Goal: Information Seeking & Learning: Learn about a topic

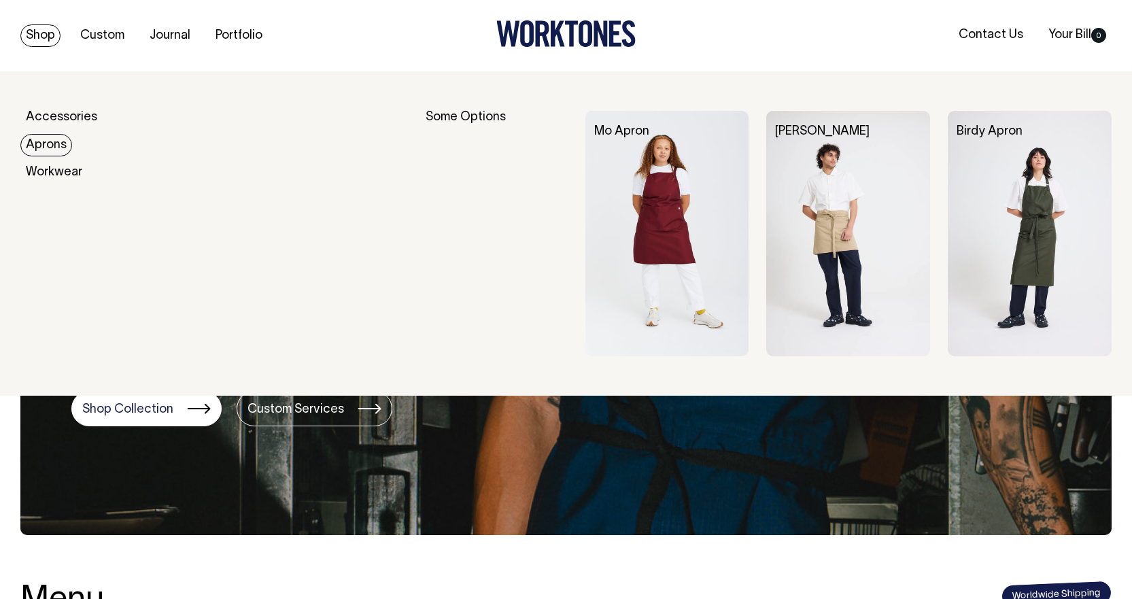
click at [40, 142] on link "Aprons" at bounding box center [46, 145] width 52 height 22
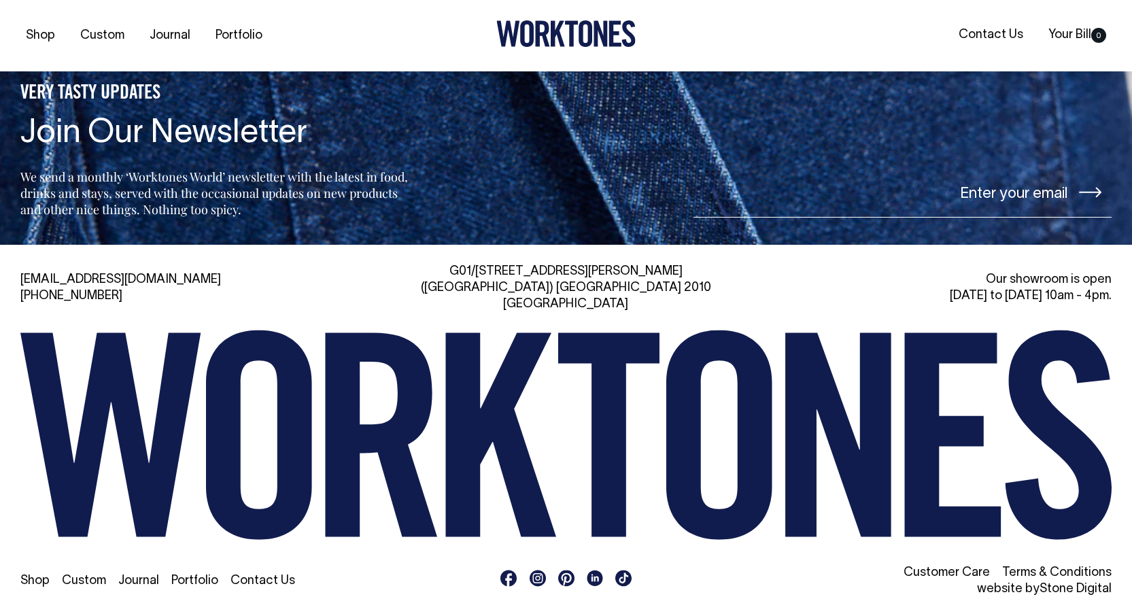
scroll to position [1306, 0]
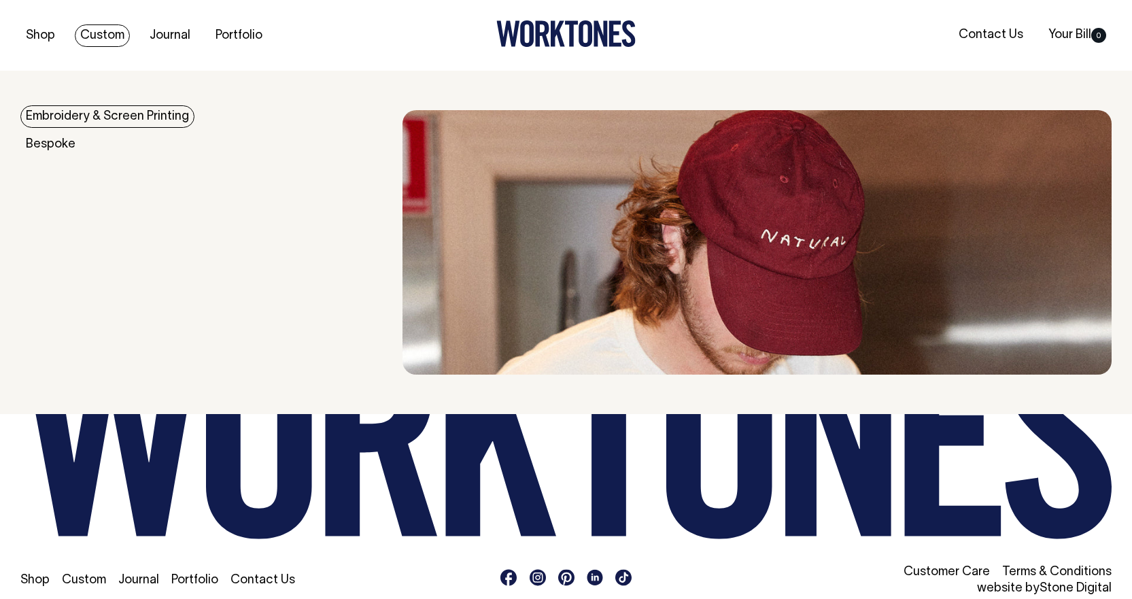
click at [107, 38] on link "Custom" at bounding box center [102, 35] width 55 height 22
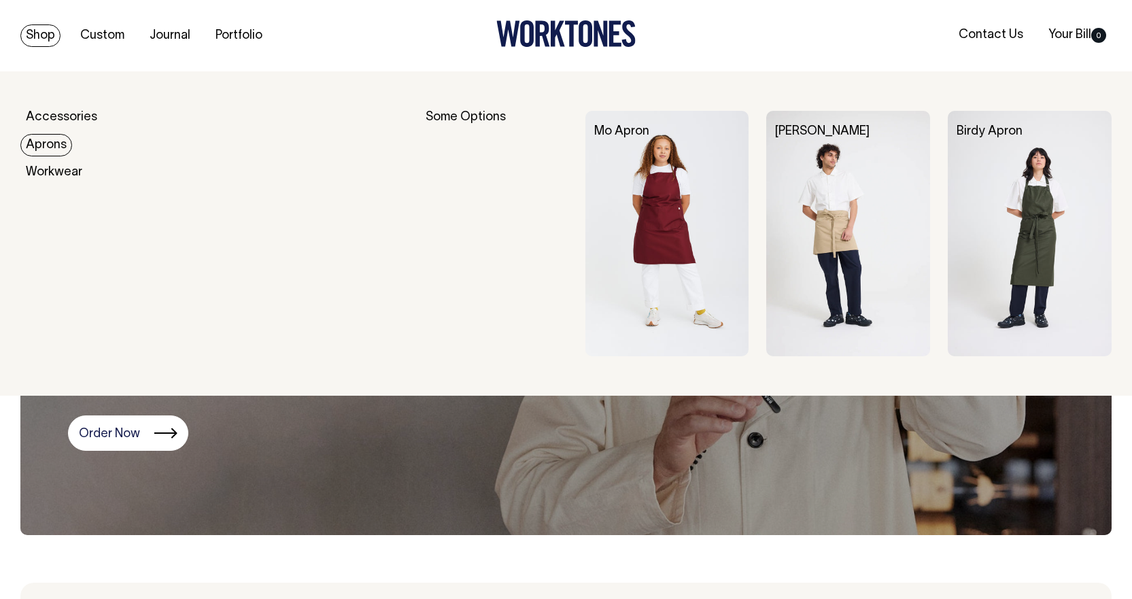
click at [41, 146] on link "Aprons" at bounding box center [46, 145] width 52 height 22
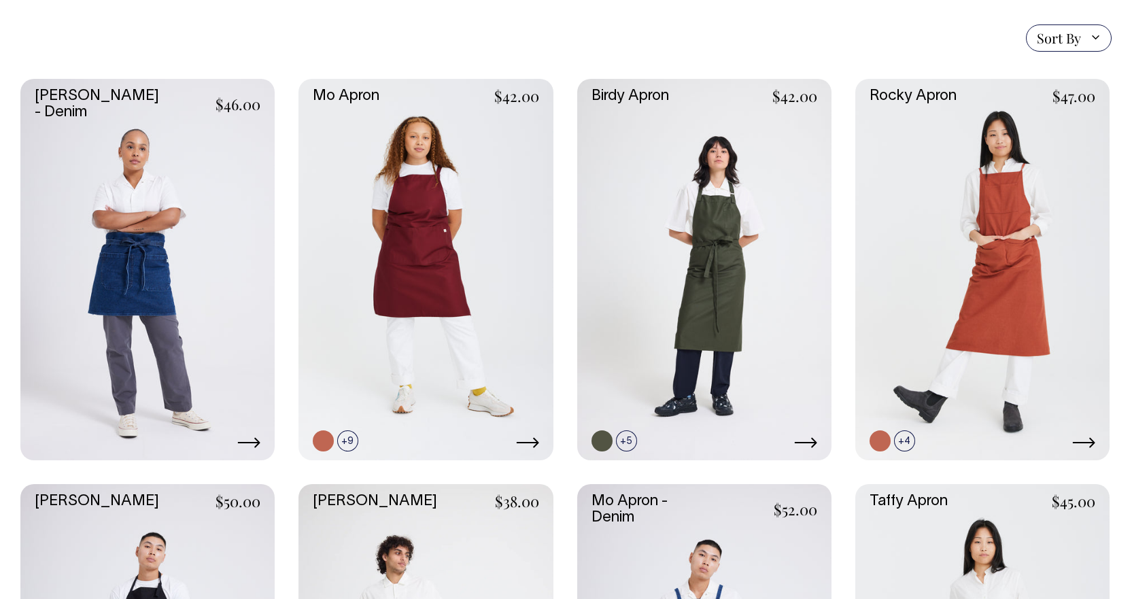
scroll to position [340, 0]
click at [428, 251] on link at bounding box center [425, 268] width 254 height 381
click at [623, 156] on link at bounding box center [704, 268] width 254 height 381
click at [888, 150] on link at bounding box center [982, 268] width 254 height 381
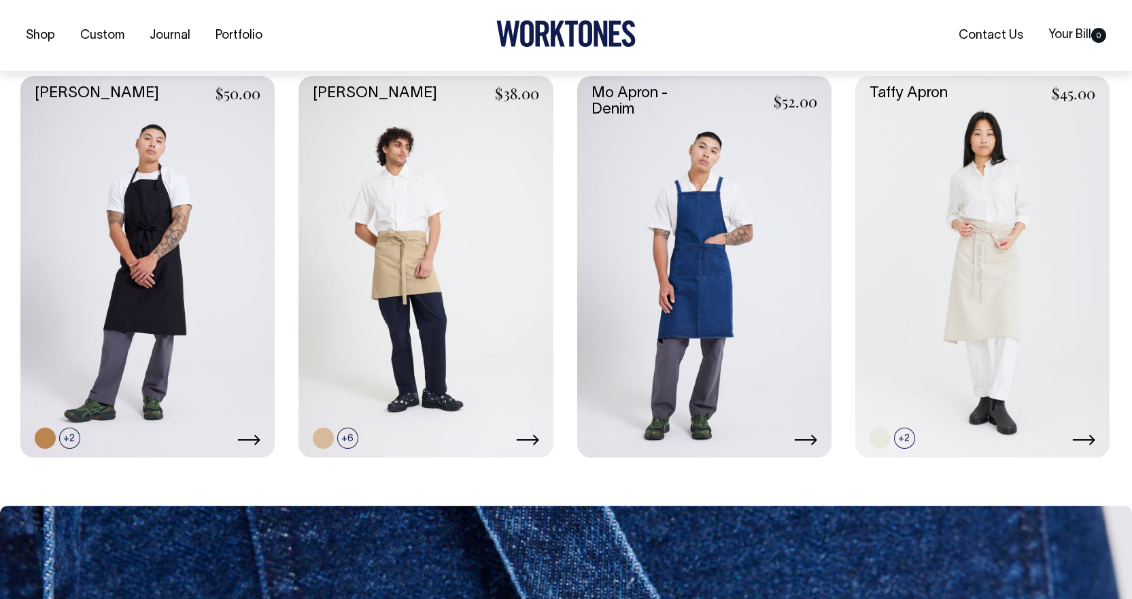
scroll to position [748, 0]
click at [207, 199] on link at bounding box center [147, 265] width 254 height 381
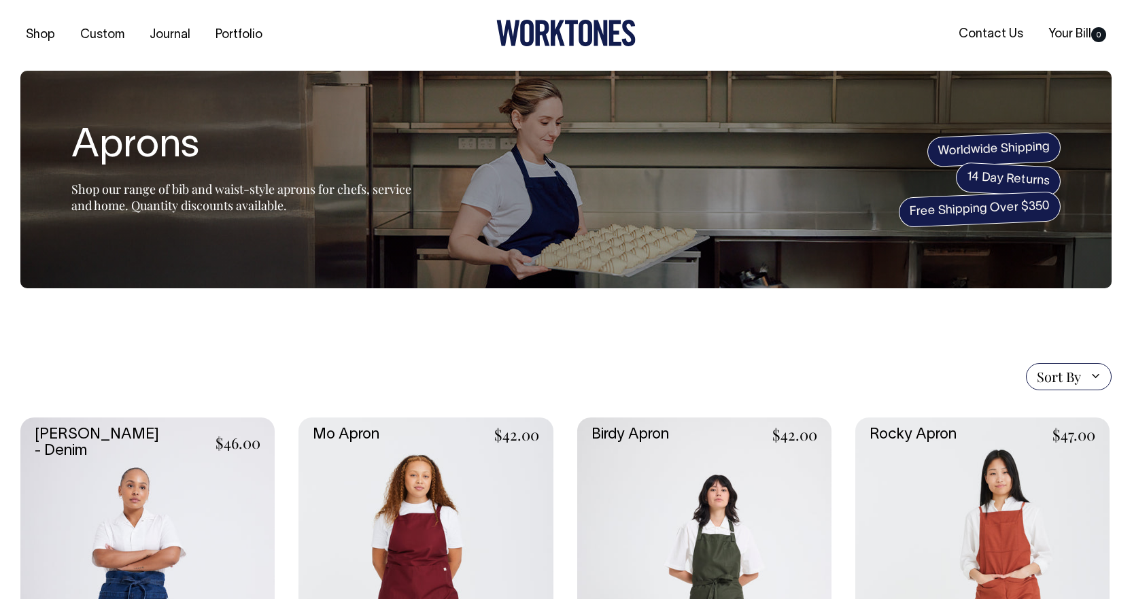
scroll to position [0, 0]
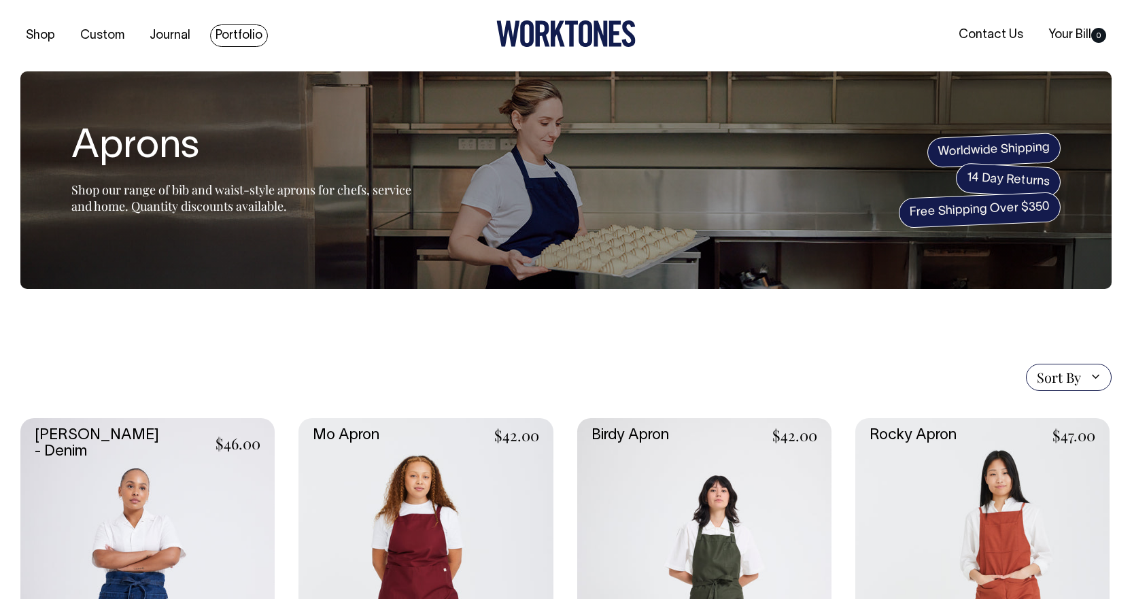
click at [231, 37] on link "Portfolio" at bounding box center [239, 35] width 58 height 22
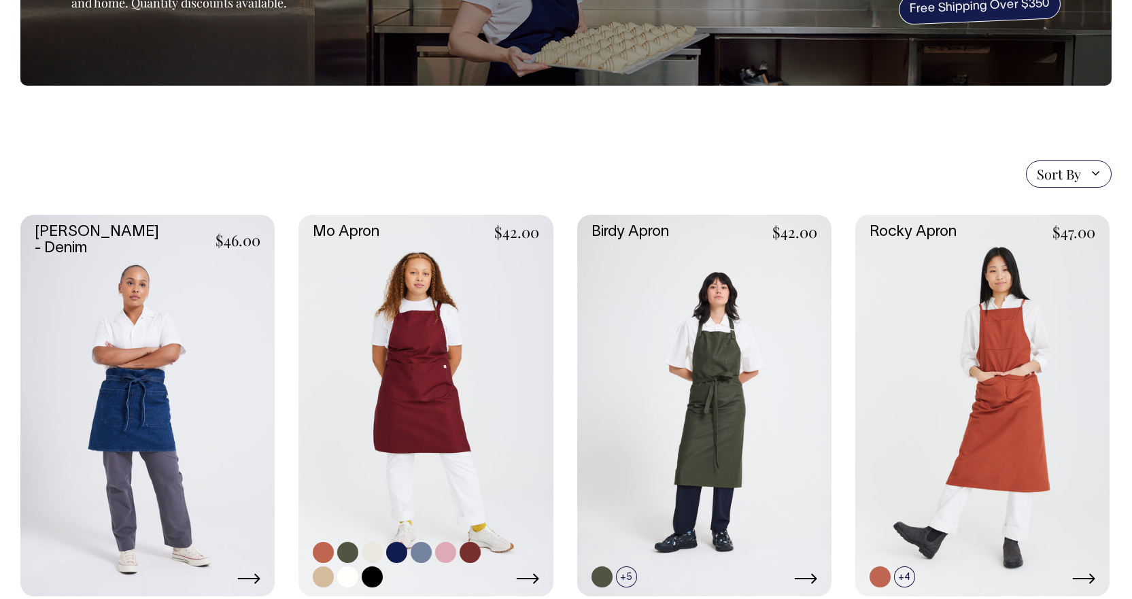
scroll to position [204, 0]
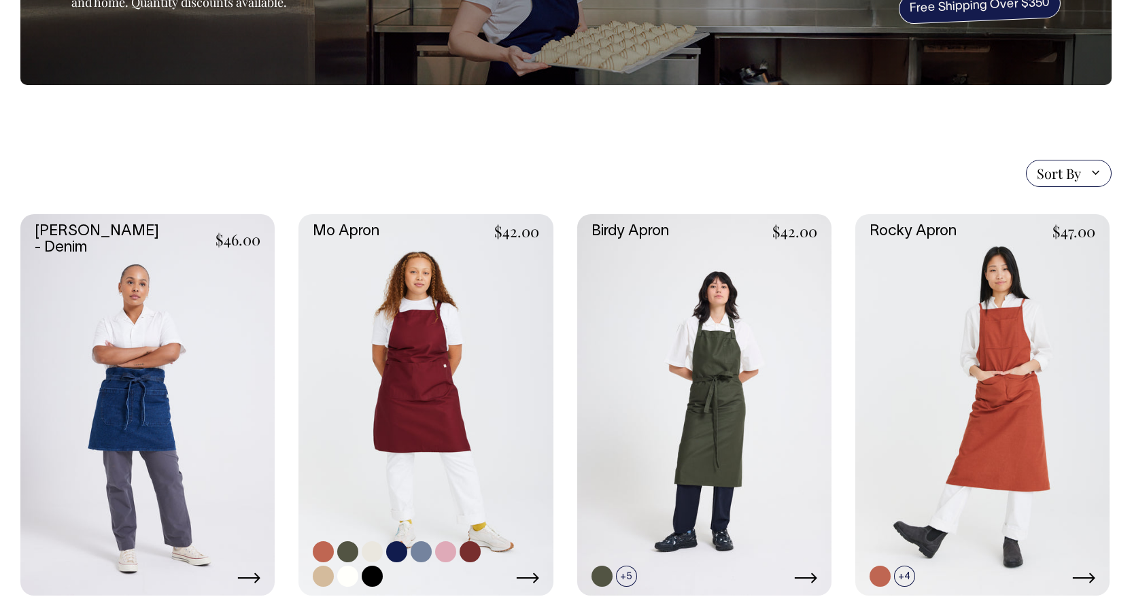
click at [491, 339] on link at bounding box center [425, 404] width 254 height 381
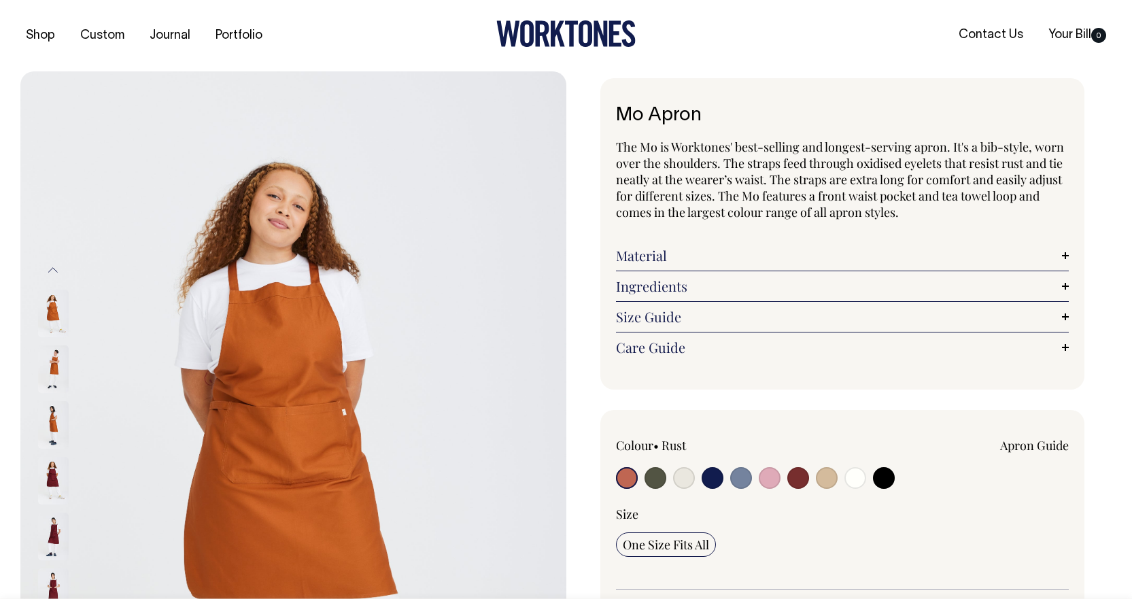
click at [1065, 257] on link "Material" at bounding box center [842, 255] width 453 height 16
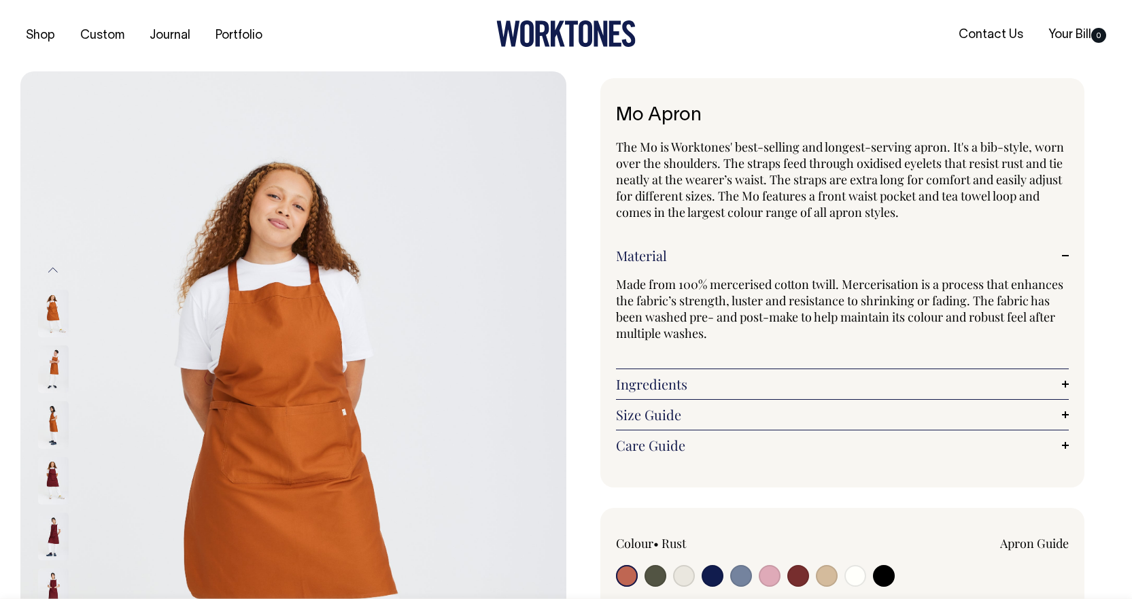
click at [1066, 382] on link "Ingredients" at bounding box center [842, 384] width 453 height 16
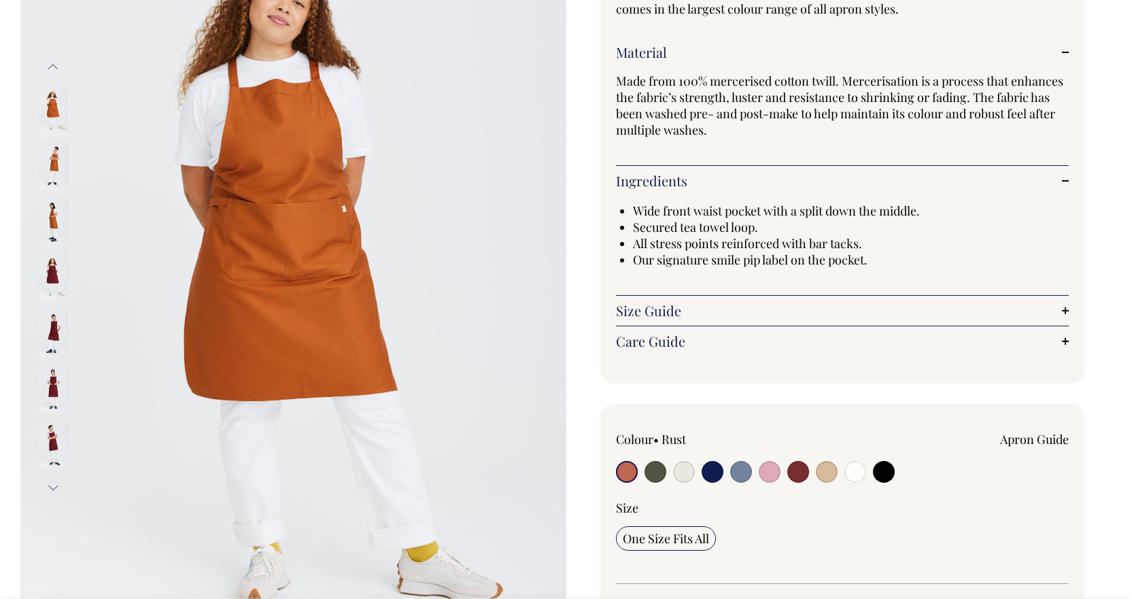
scroll to position [204, 0]
click at [1062, 311] on link "Size Guide" at bounding box center [842, 310] width 453 height 16
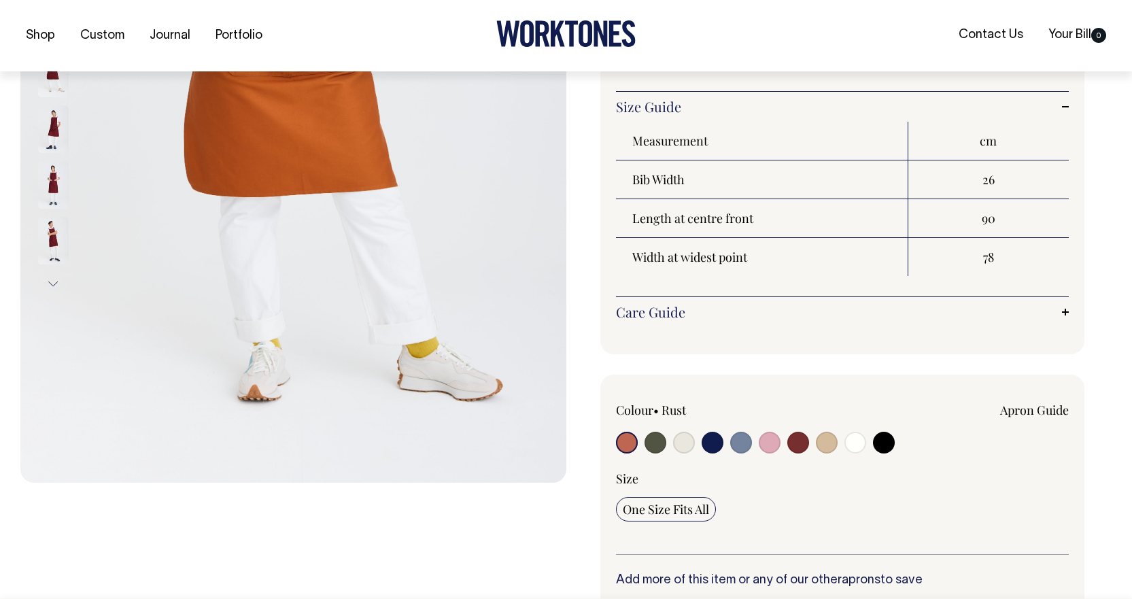
scroll to position [408, 0]
click at [1065, 311] on link "Care Guide" at bounding box center [842, 311] width 453 height 16
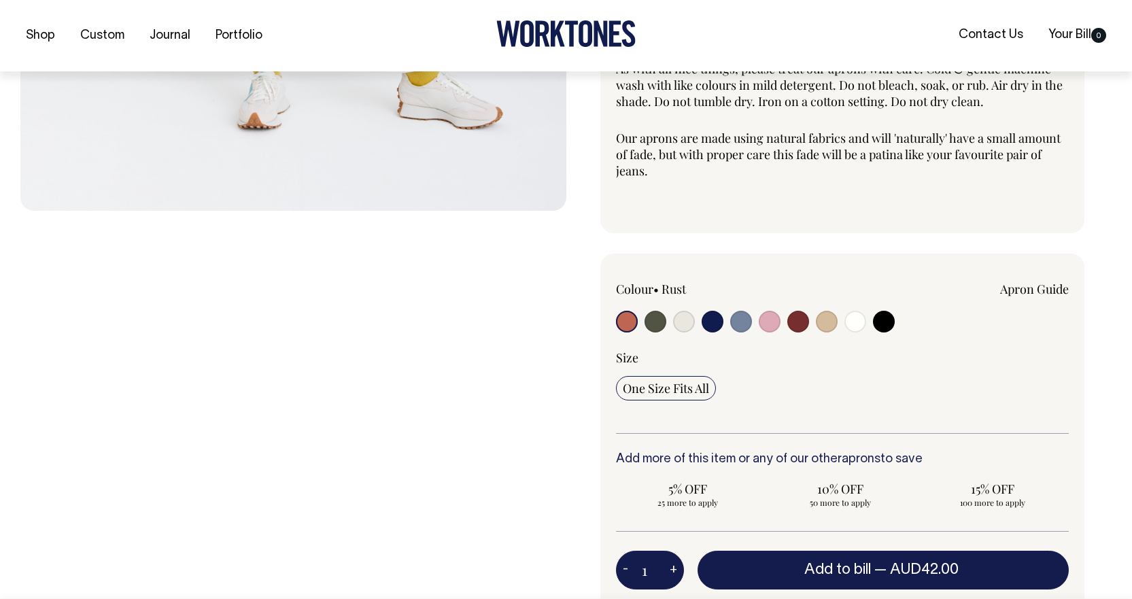
scroll to position [680, 0]
click at [710, 319] on input "radio" at bounding box center [713, 321] width 22 height 22
radio input "true"
select select "Dark Navy"
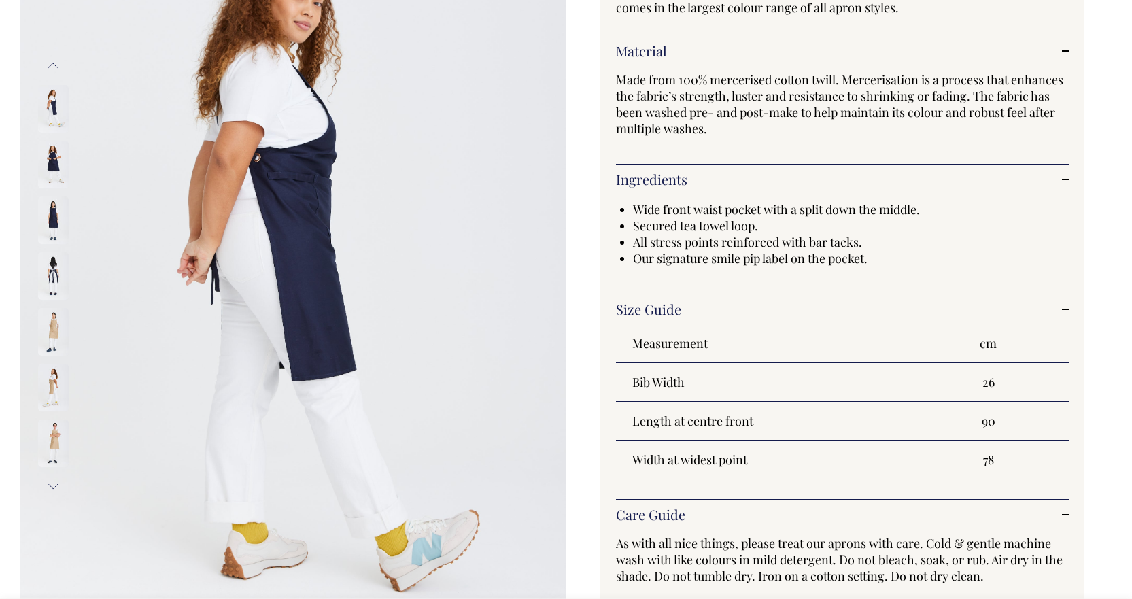
scroll to position [204, 0]
click at [50, 156] on img at bounding box center [53, 165] width 31 height 48
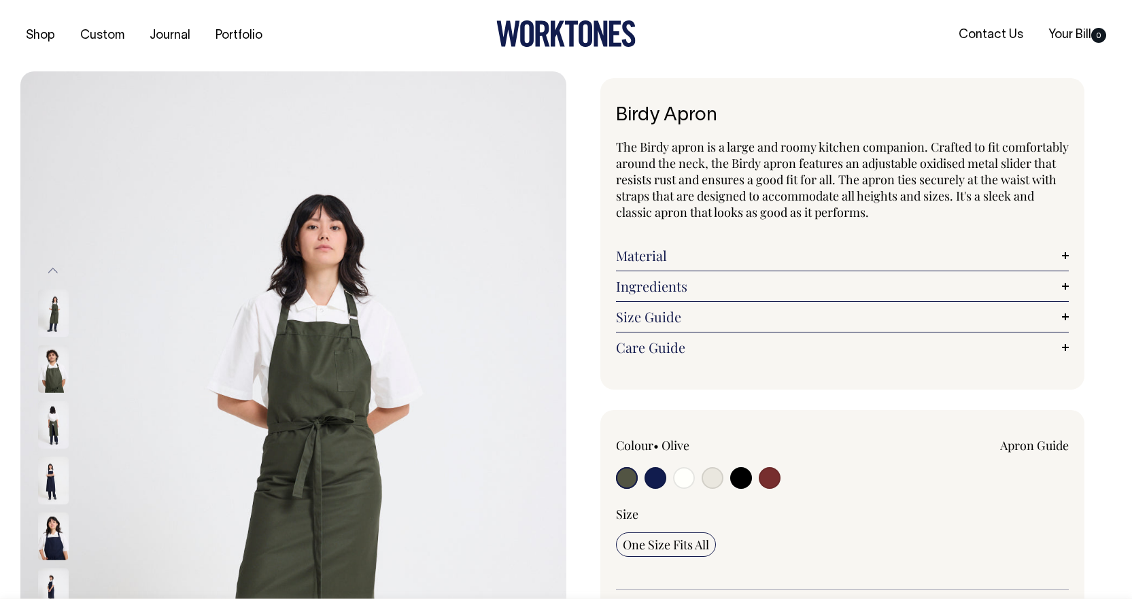
click at [1065, 257] on link "Material" at bounding box center [842, 255] width 453 height 16
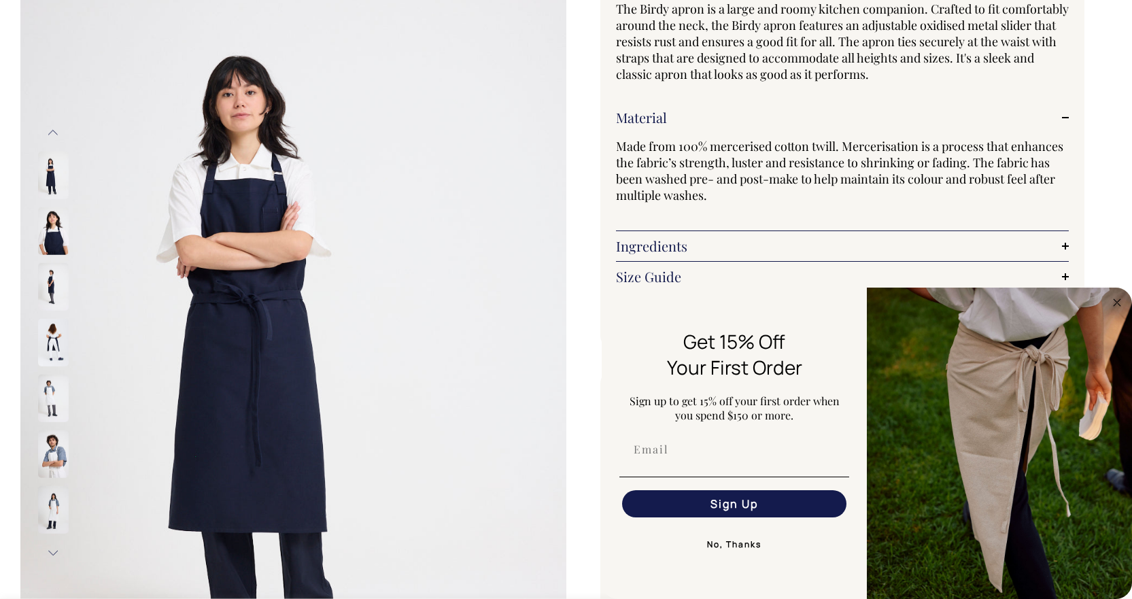
scroll to position [158, 0]
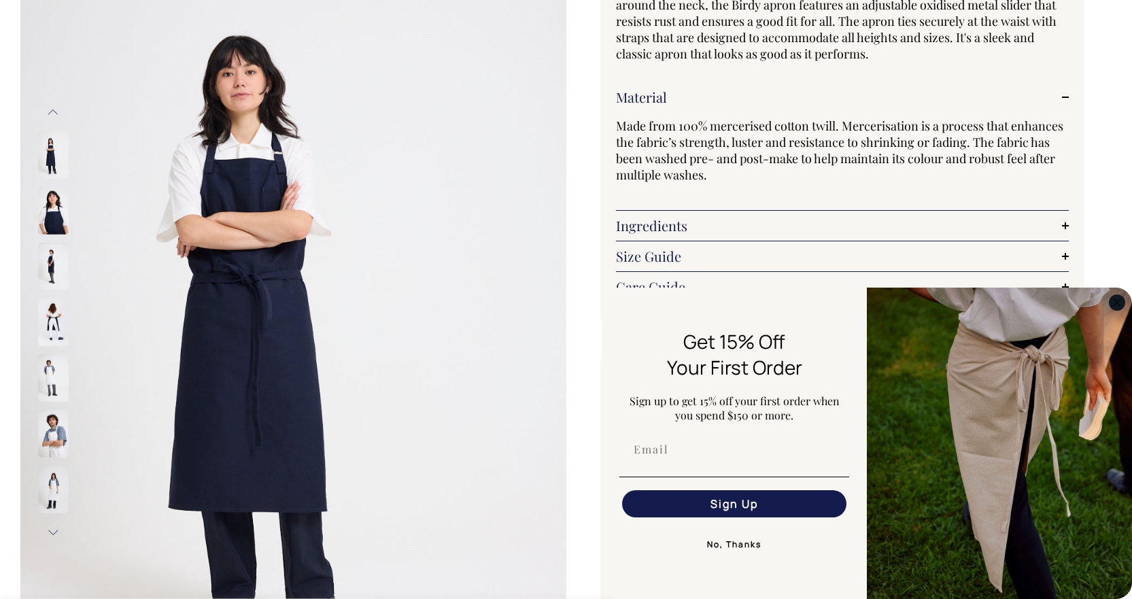
click at [1112, 307] on circle "Close dialog" at bounding box center [1117, 302] width 16 height 16
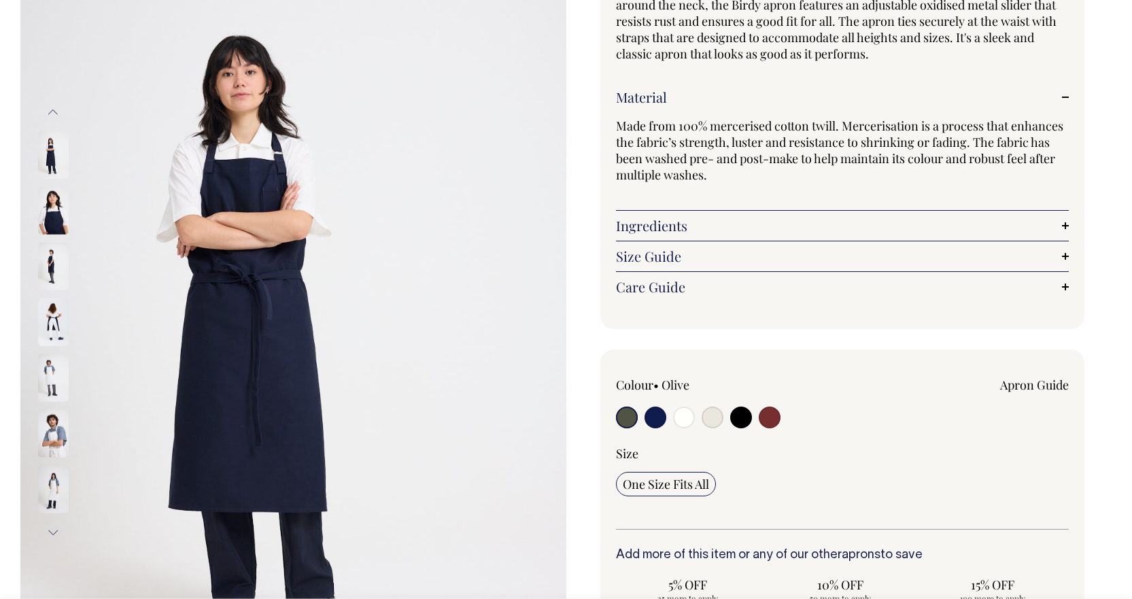
click at [661, 417] on input "radio" at bounding box center [655, 417] width 22 height 22
radio input "true"
select select "Dark Navy"
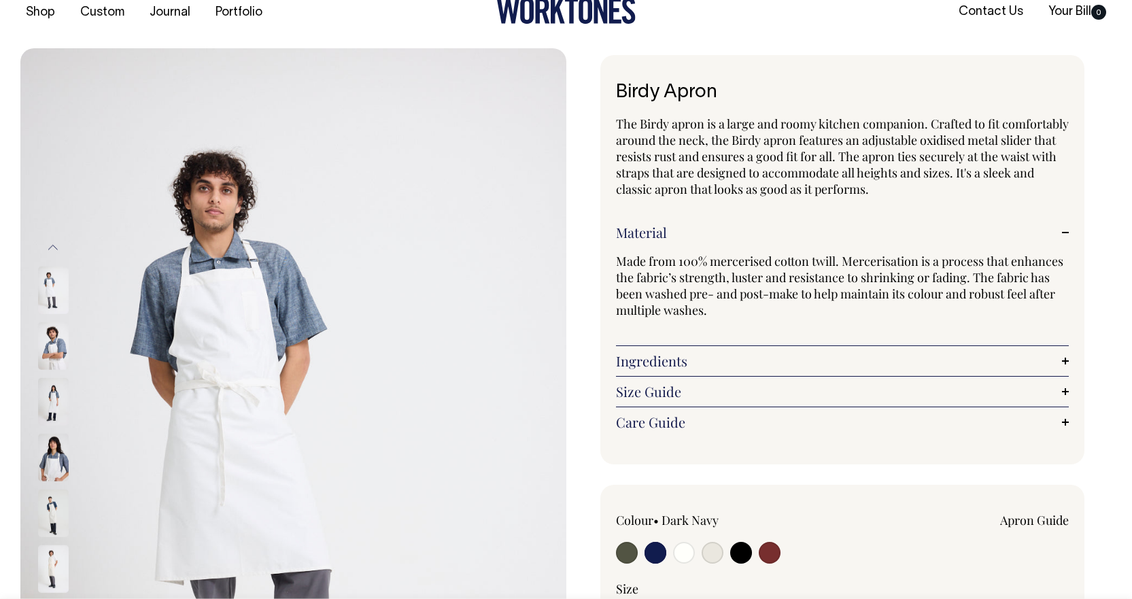
scroll to position [22, 0]
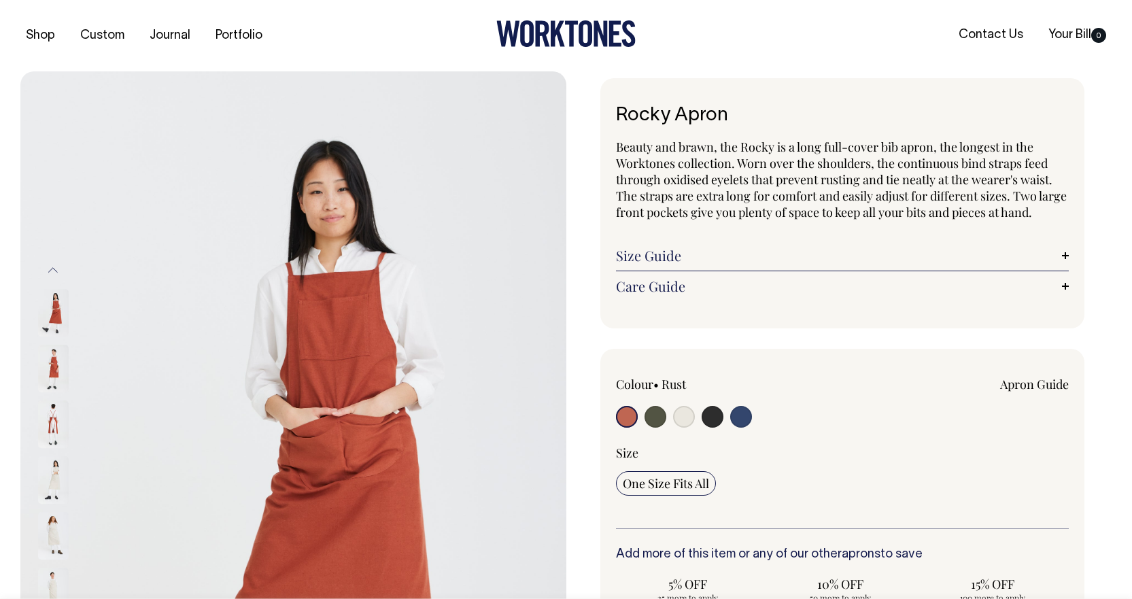
click at [1062, 264] on link "Size Guide" at bounding box center [842, 255] width 453 height 16
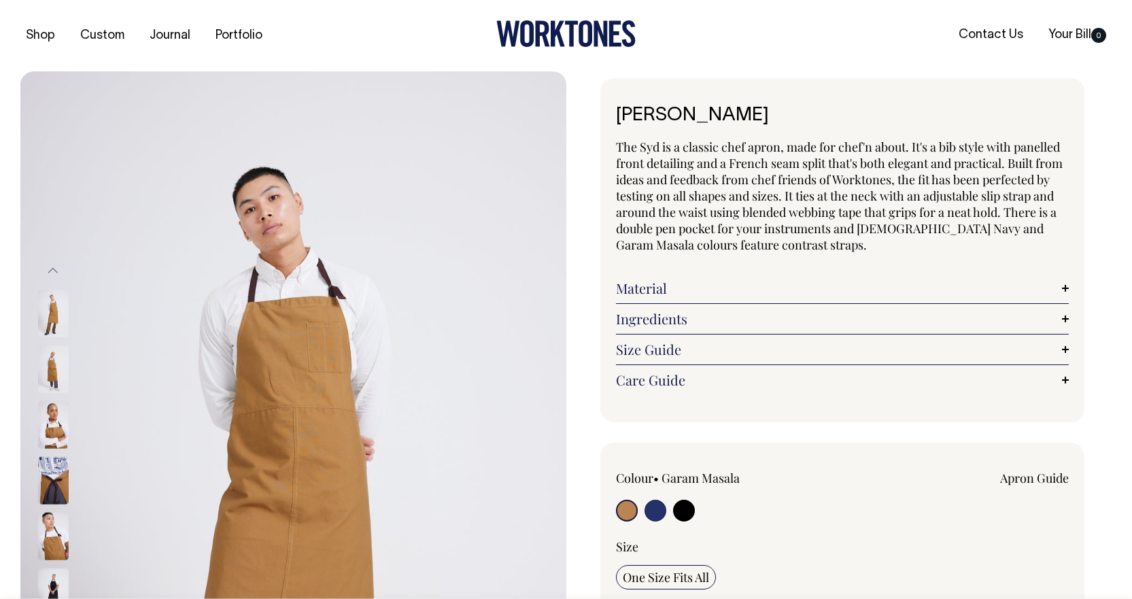
click at [1062, 288] on link "Material" at bounding box center [842, 288] width 453 height 16
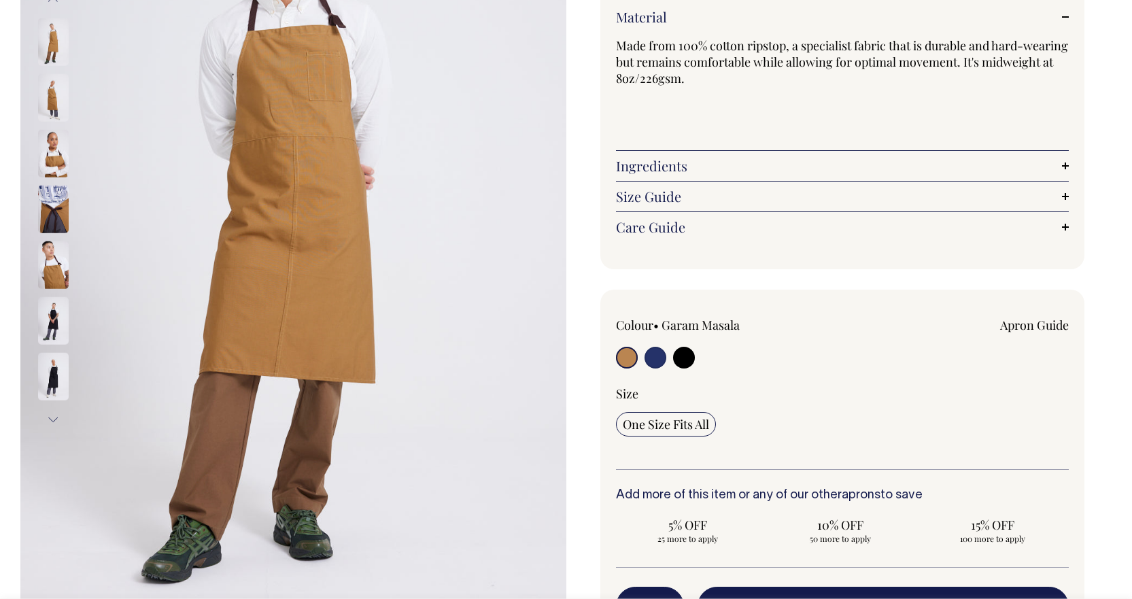
scroll to position [272, 0]
click at [656, 360] on input "radio" at bounding box center [655, 357] width 22 height 22
radio input "true"
select select "French Navy"
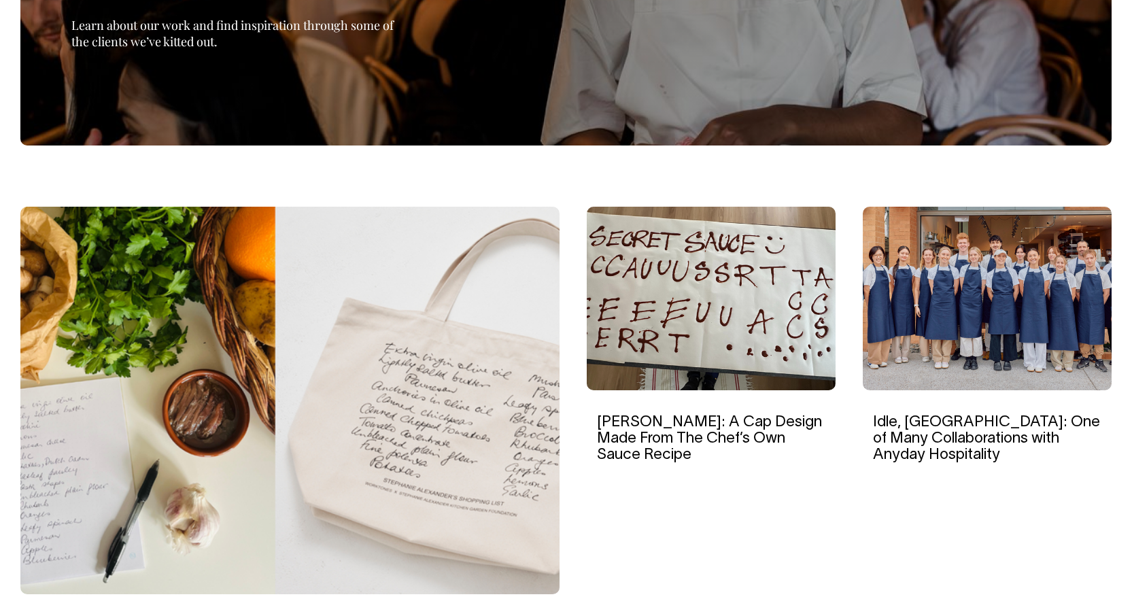
scroll to position [272, 0]
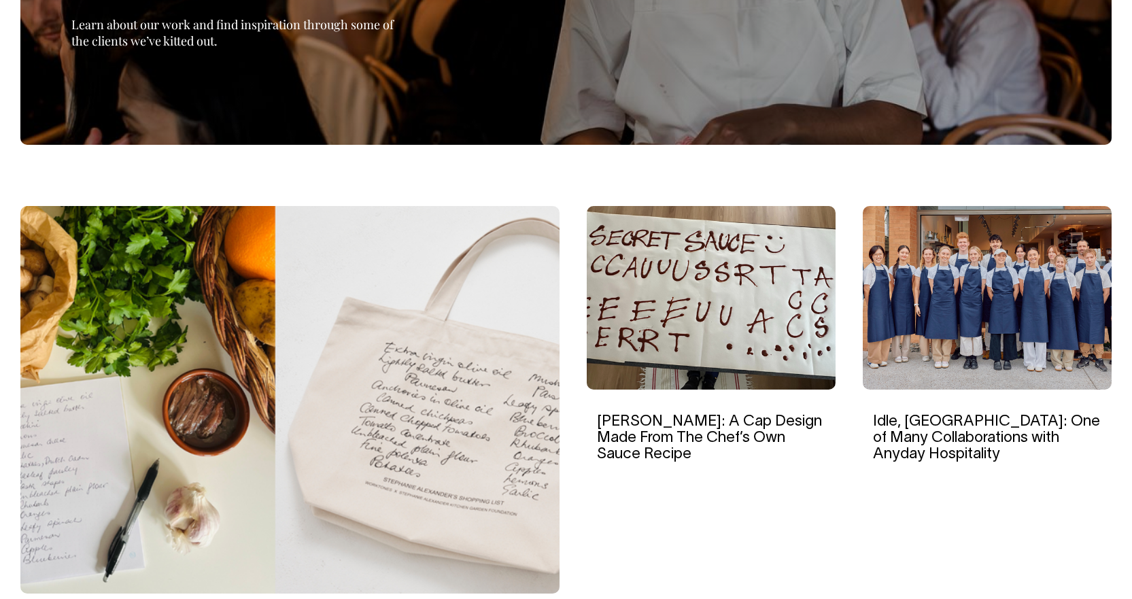
click at [1009, 315] on img at bounding box center [987, 298] width 249 height 184
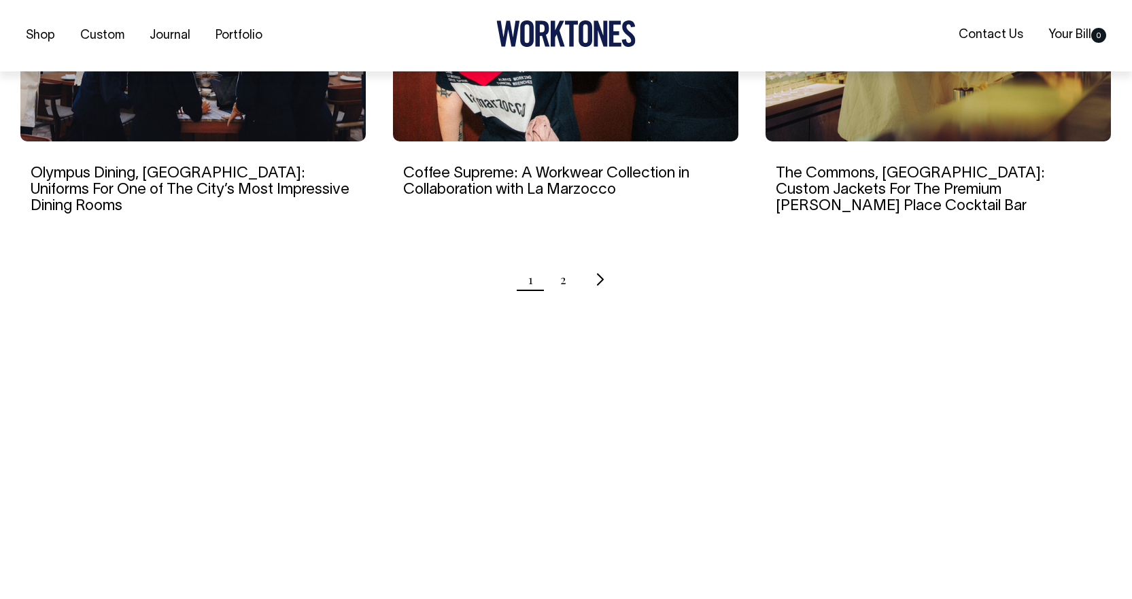
scroll to position [1495, 0]
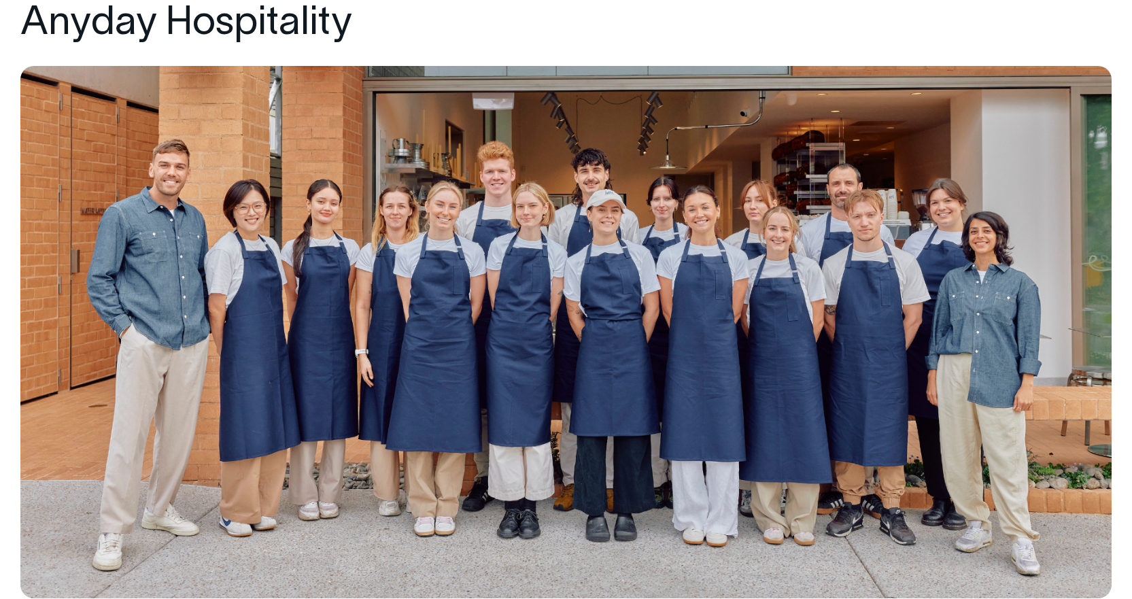
scroll to position [204, 0]
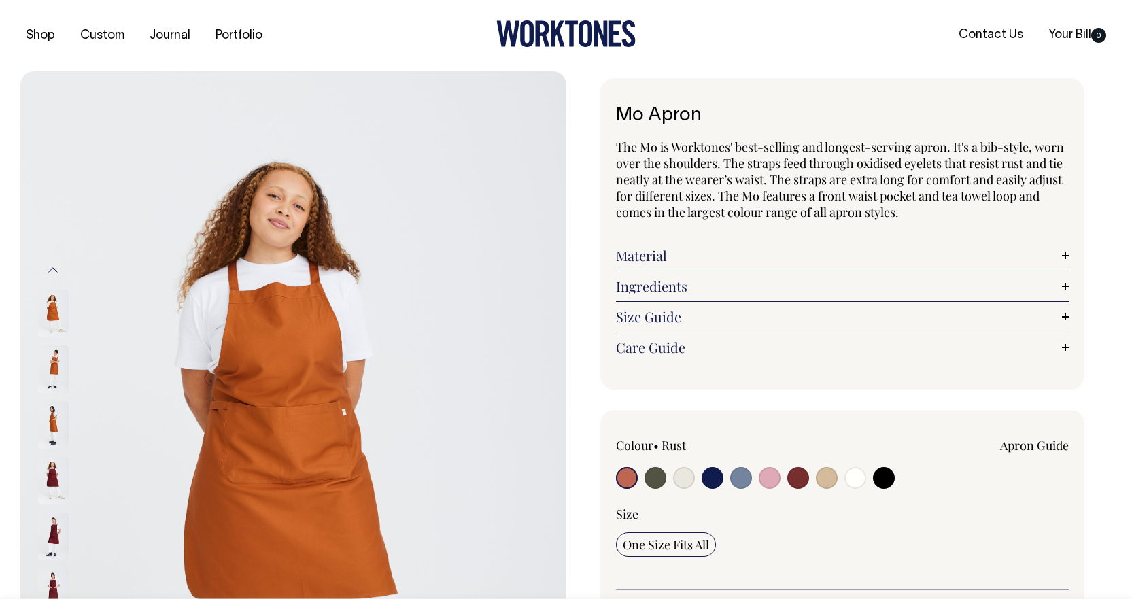
click at [1066, 255] on link "Material" at bounding box center [842, 255] width 453 height 16
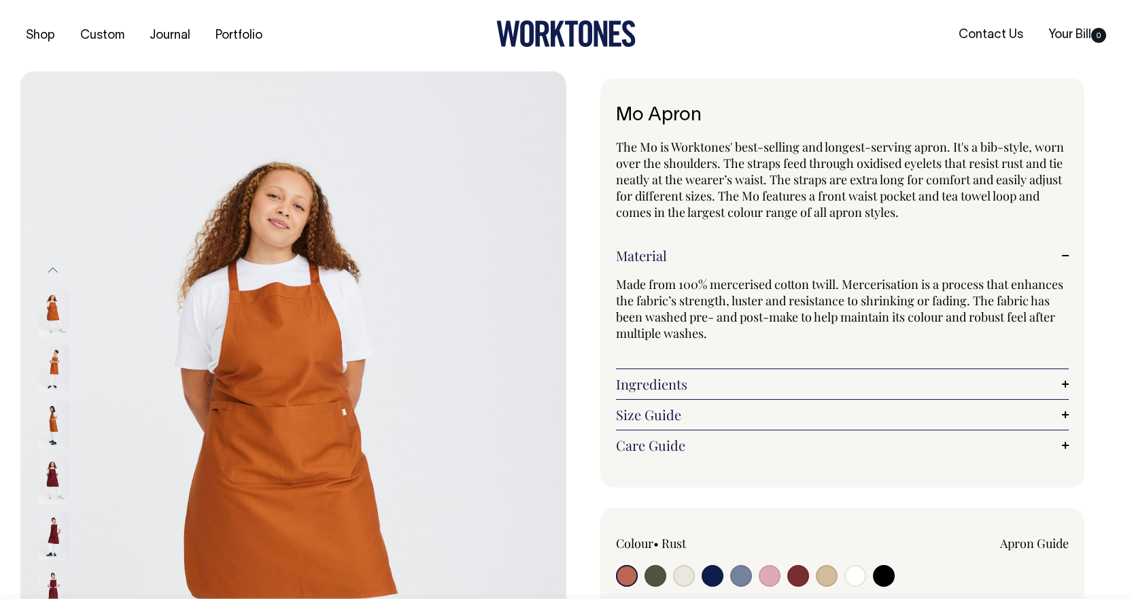
click at [1062, 385] on link "Ingredients" at bounding box center [842, 384] width 453 height 16
